Goal: Information Seeking & Learning: Learn about a topic

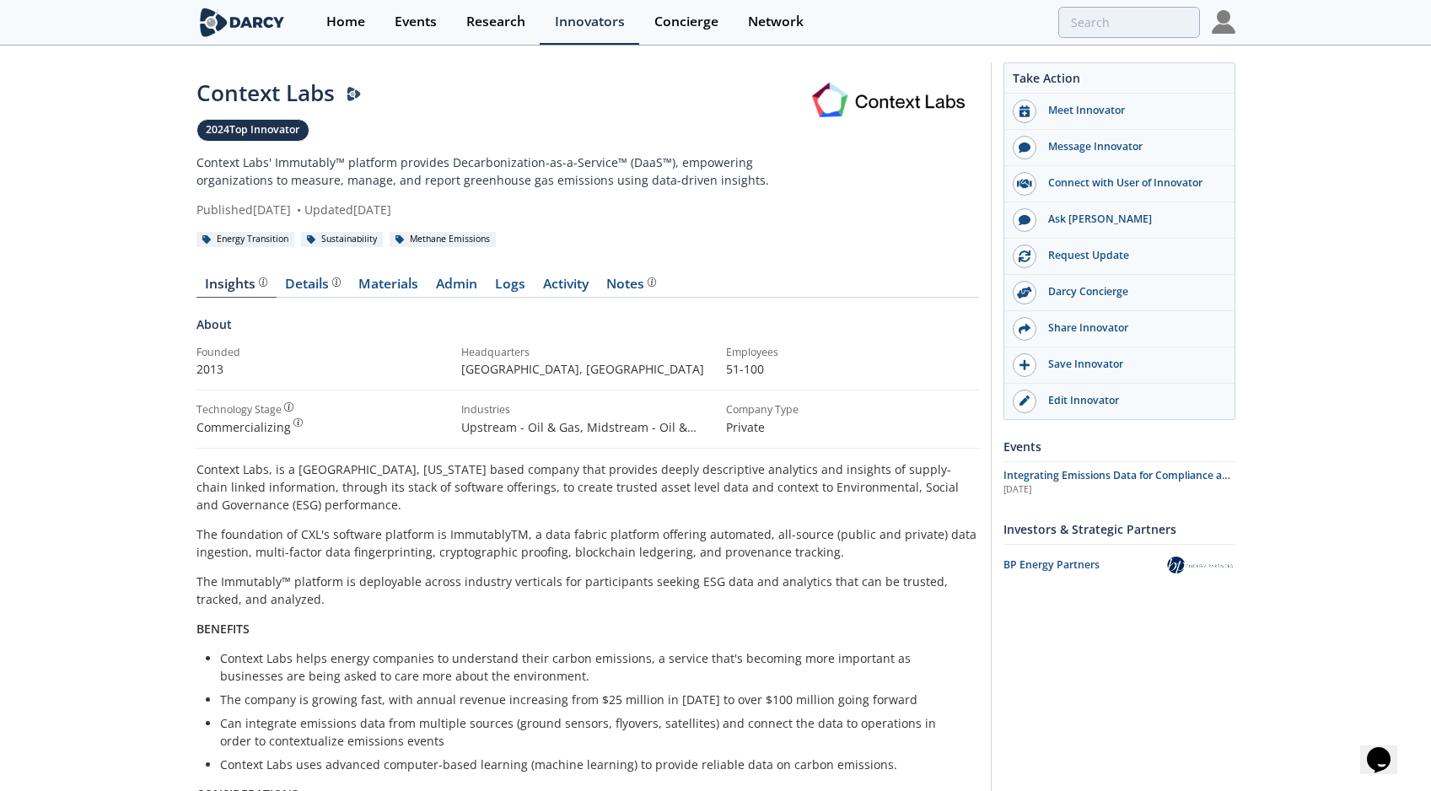
click at [1331, 65] on div "Context Labs 2024 Top Innovator Context Labs' Immutably™ platform provides Deca…" at bounding box center [715, 616] width 1431 height 1138
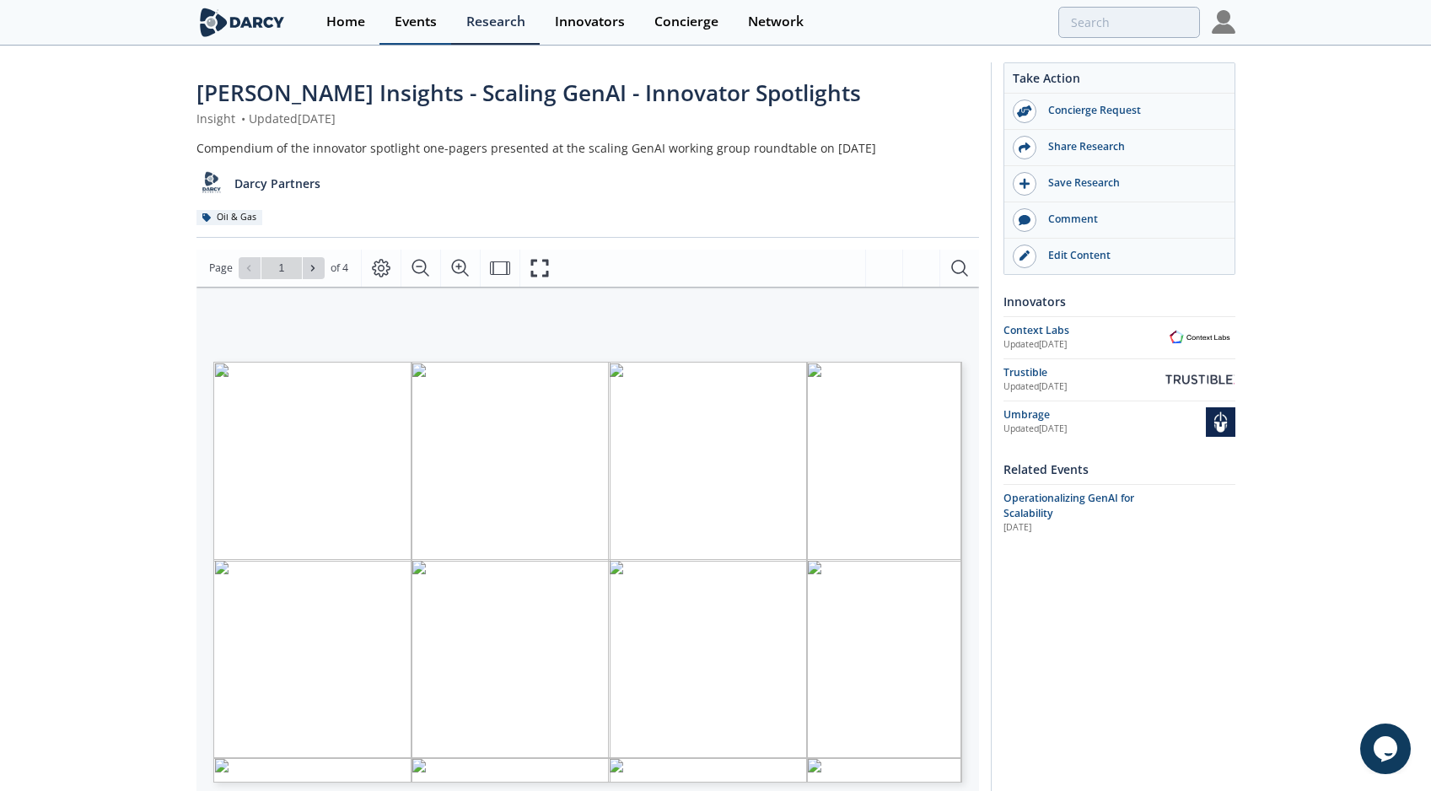
click at [406, 19] on div "Events" at bounding box center [416, 21] width 42 height 13
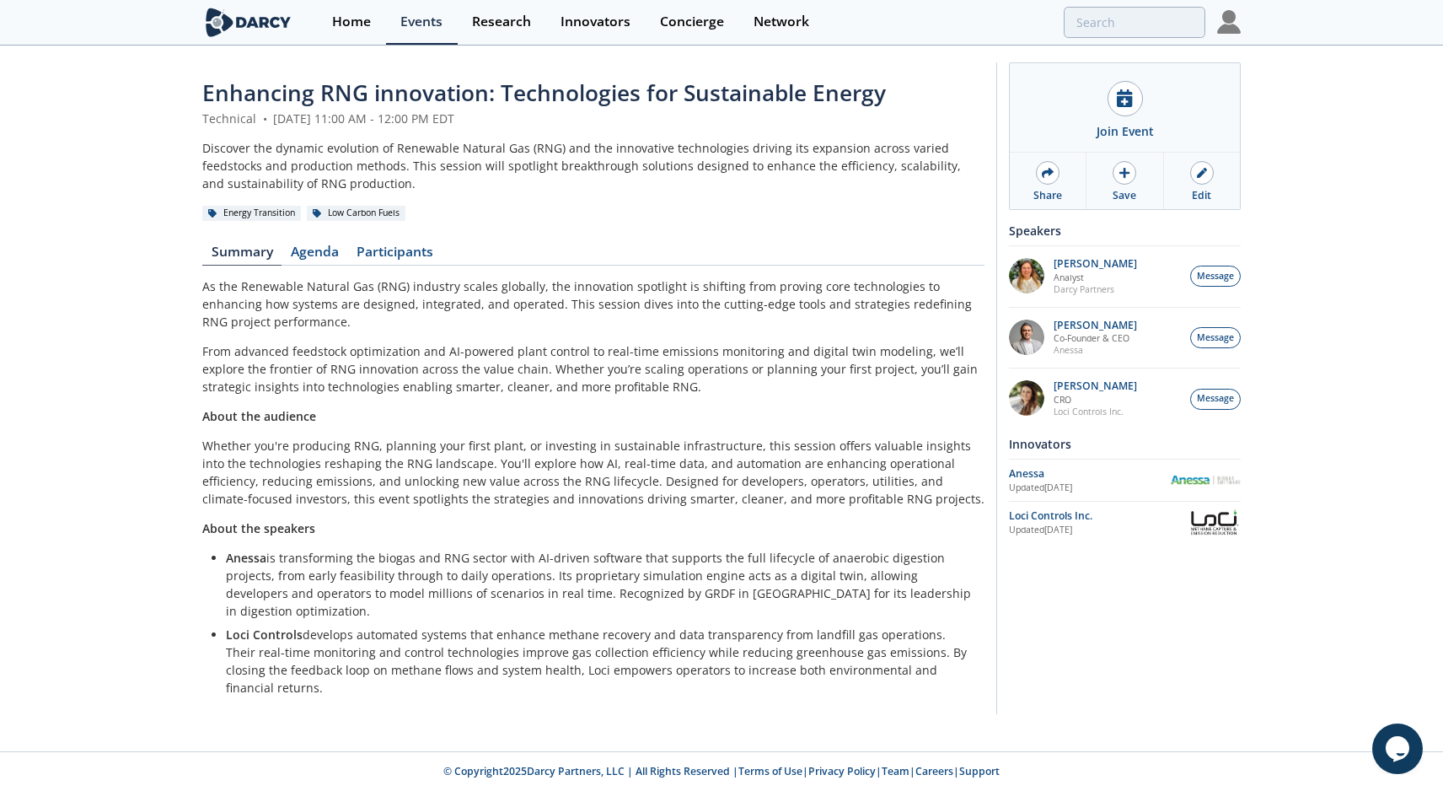
click at [568, 276] on div "Enhancing RNG innovation: Technologies for Sustainable Energy Technical • Augus…" at bounding box center [593, 392] width 782 height 631
click at [316, 258] on link "Agenda" at bounding box center [315, 255] width 66 height 20
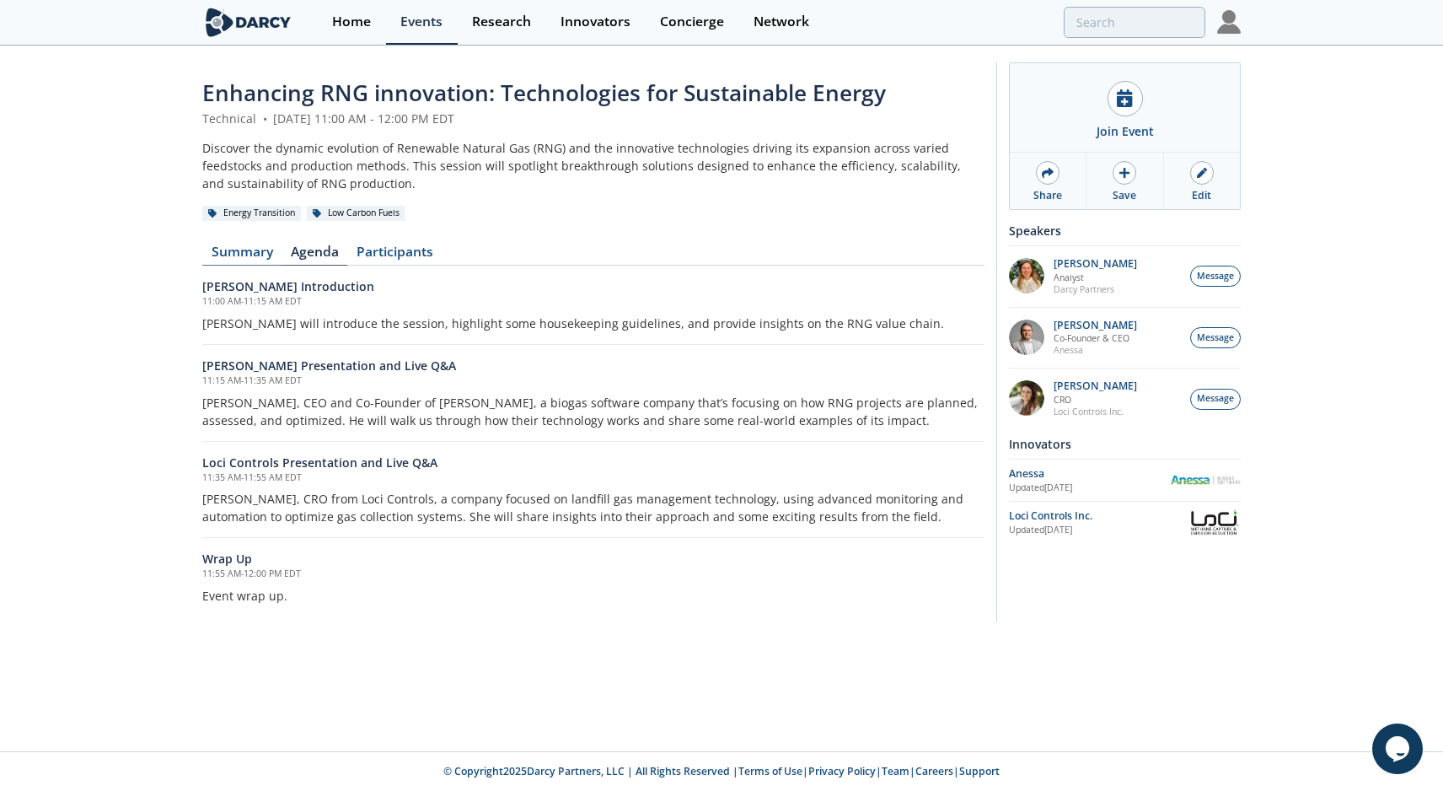
drag, startPoint x: 222, startPoint y: 255, endPoint x: 234, endPoint y: 254, distance: 11.8
click at [222, 255] on link "Summary" at bounding box center [241, 255] width 79 height 20
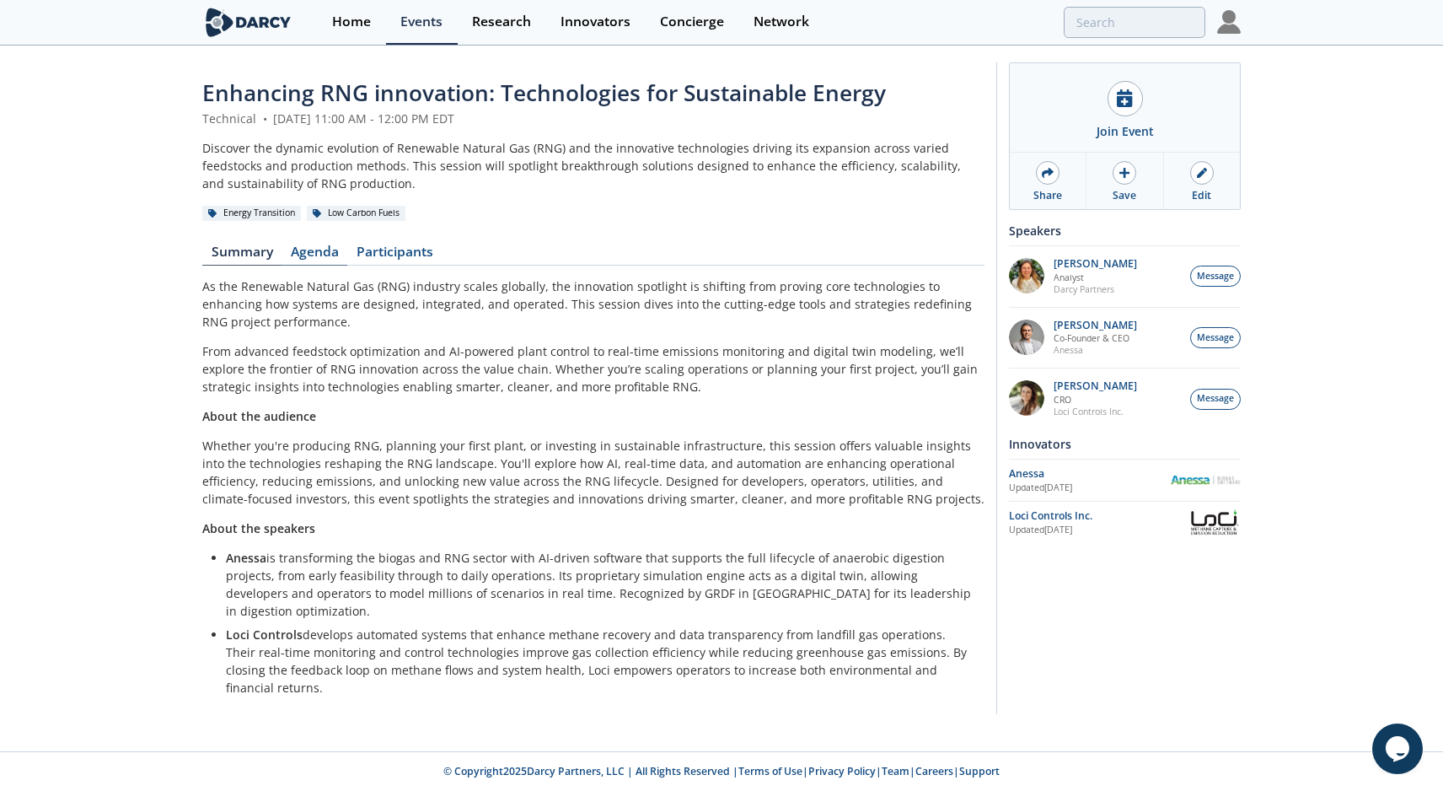
click at [309, 255] on link "Agenda" at bounding box center [315, 255] width 66 height 20
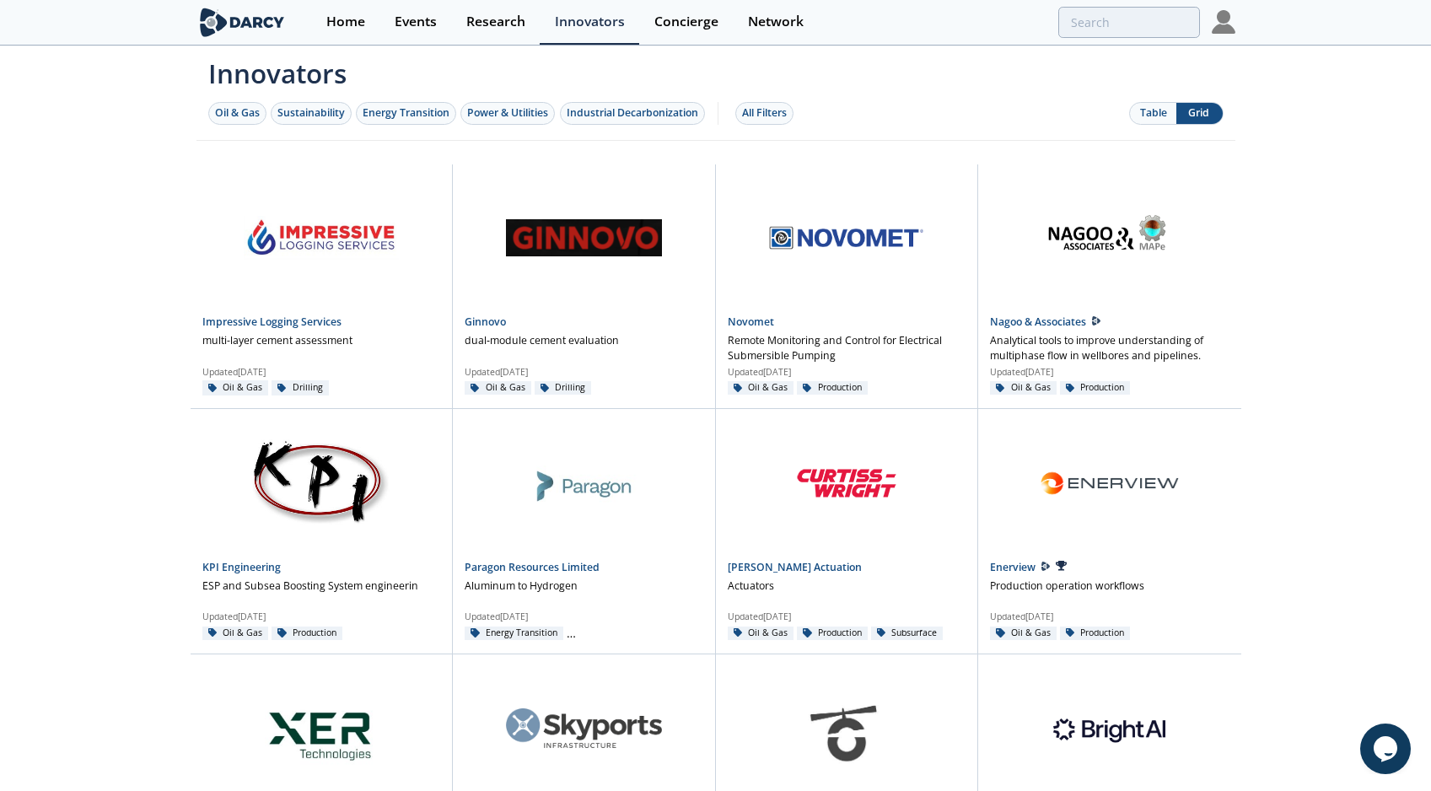
click at [1154, 111] on button "Table" at bounding box center [1153, 113] width 46 height 21
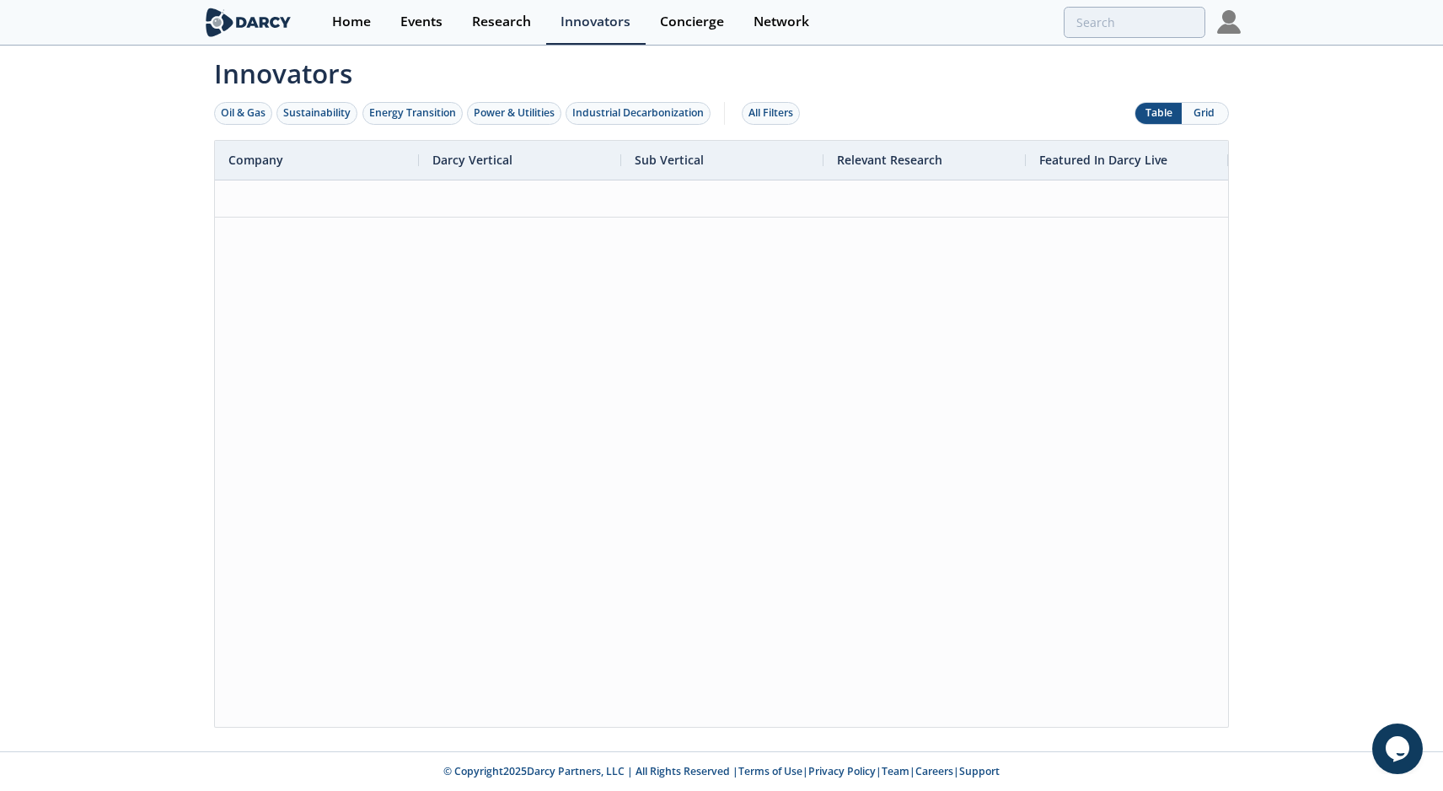
click at [1206, 113] on button "Grid" at bounding box center [1205, 113] width 46 height 21
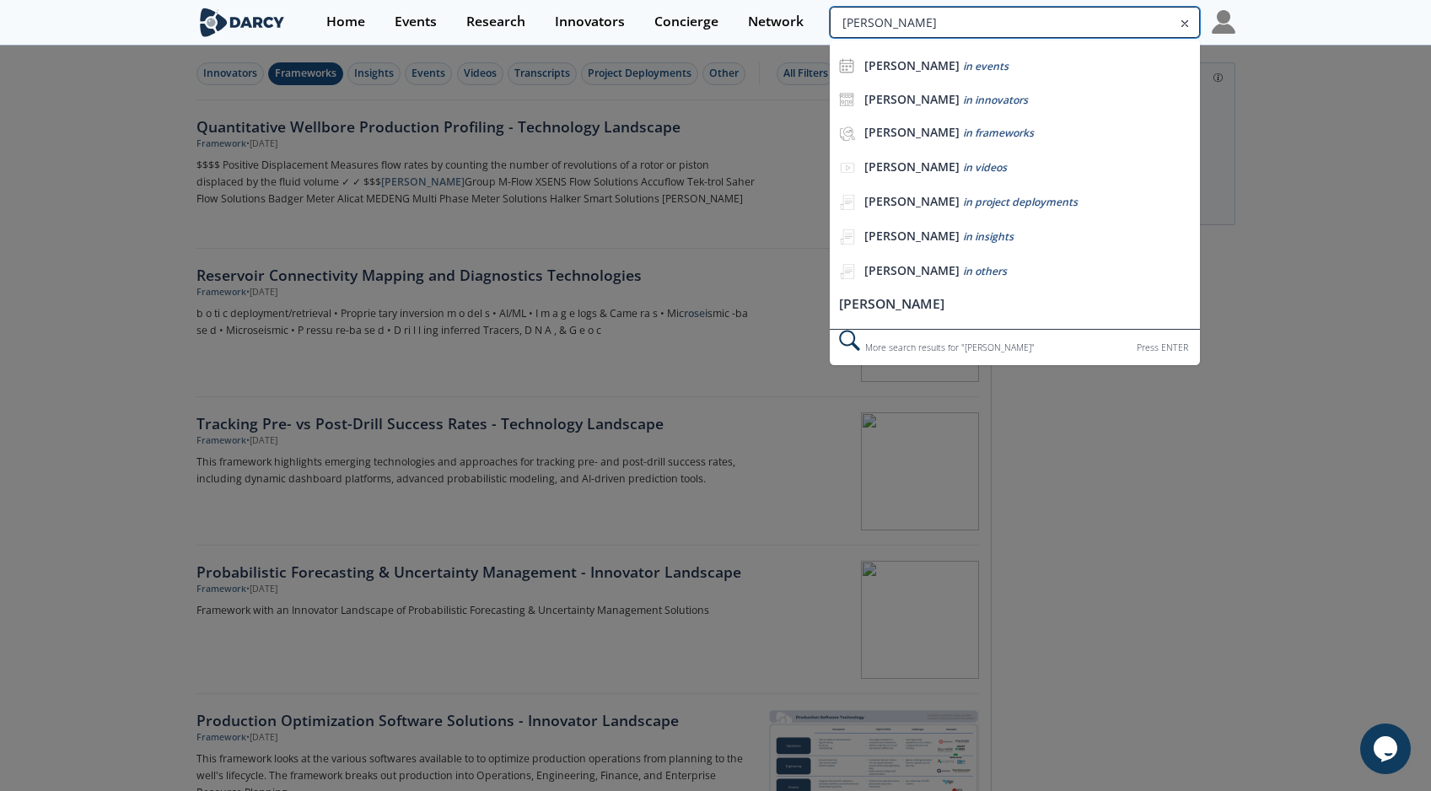
drag, startPoint x: 1114, startPoint y: 20, endPoint x: 1044, endPoint y: 19, distance: 70.0
click at [1044, 19] on input "[PERSON_NAME]" at bounding box center [1013, 22] width 369 height 31
click at [1346, 510] on div at bounding box center [715, 395] width 1431 height 791
